Goal: Information Seeking & Learning: Check status

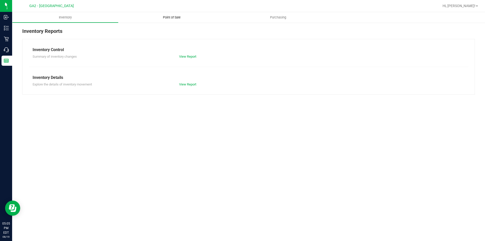
click at [174, 18] on span "Point of Sale" at bounding box center [171, 17] width 31 height 5
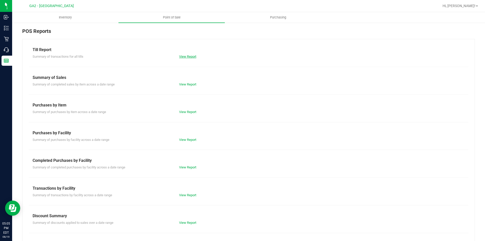
click at [183, 56] on link "View Report" at bounding box center [187, 57] width 17 height 4
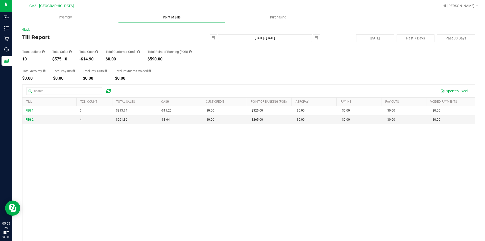
click at [175, 17] on span "Point of Sale" at bounding box center [171, 17] width 31 height 5
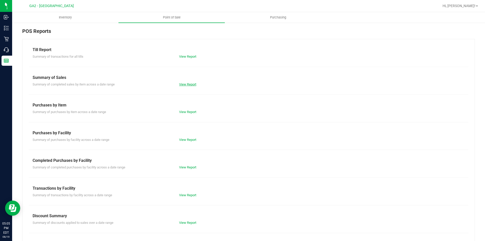
click at [185, 82] on link "View Report" at bounding box center [187, 84] width 17 height 4
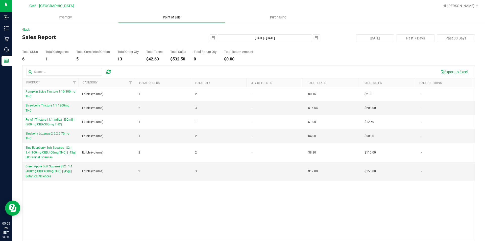
click at [176, 19] on span "Point of Sale" at bounding box center [171, 17] width 31 height 5
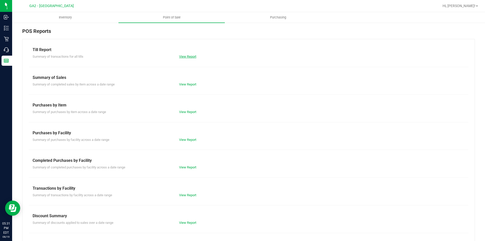
click at [189, 57] on link "View Report" at bounding box center [187, 57] width 17 height 4
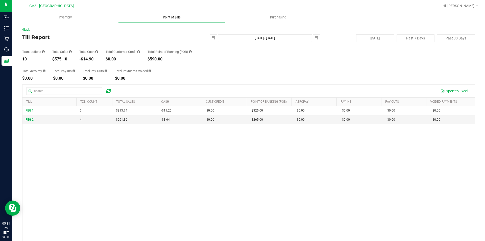
click at [172, 19] on span "Point of Sale" at bounding box center [171, 17] width 31 height 5
